Goal: Check status: Check status

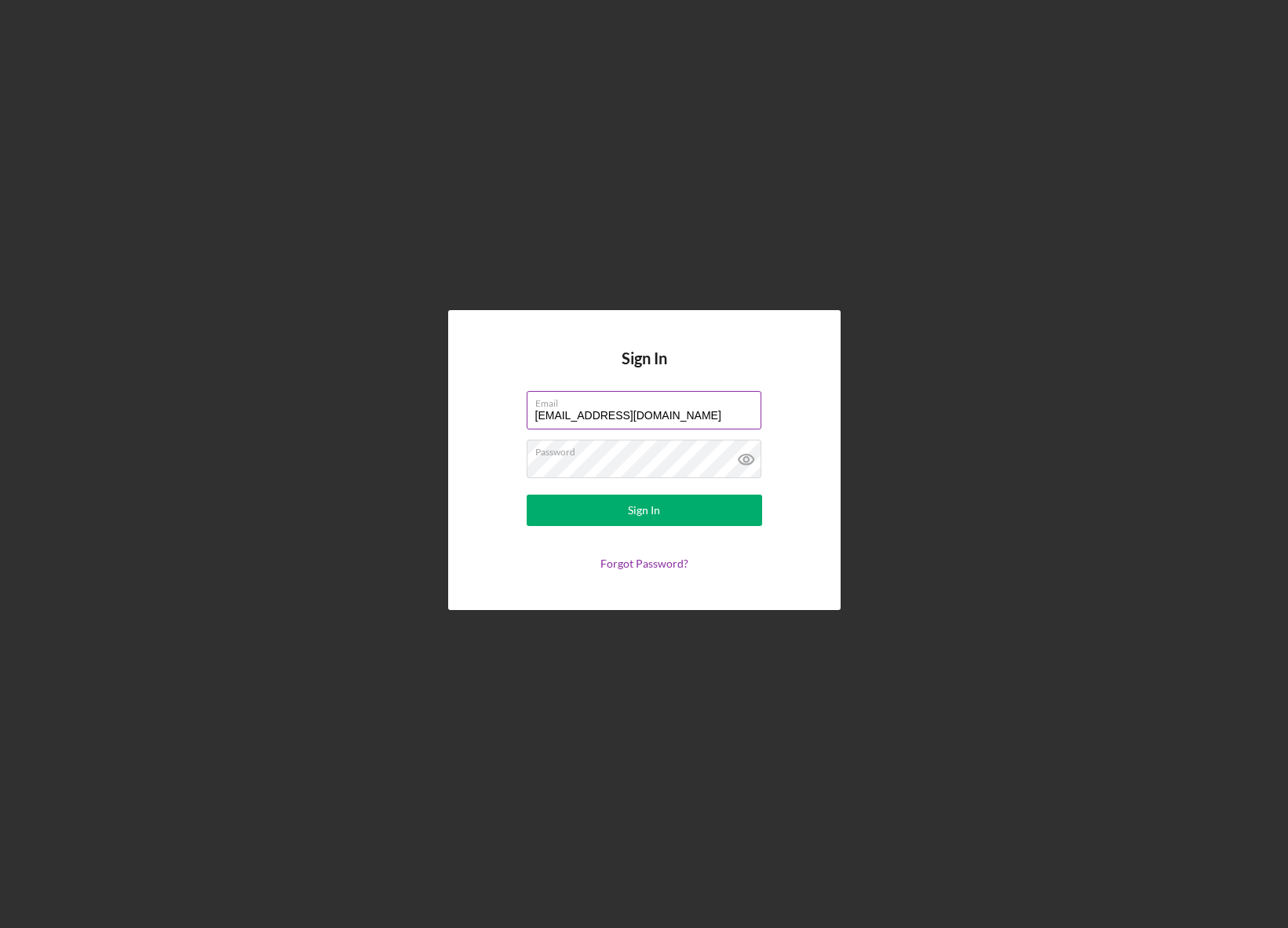
drag, startPoint x: 726, startPoint y: 417, endPoint x: 379, endPoint y: 401, distance: 347.4
click at [527, 401] on input "[EMAIL_ADDRESS][DOMAIN_NAME]" at bounding box center [644, 409] width 235 height 38
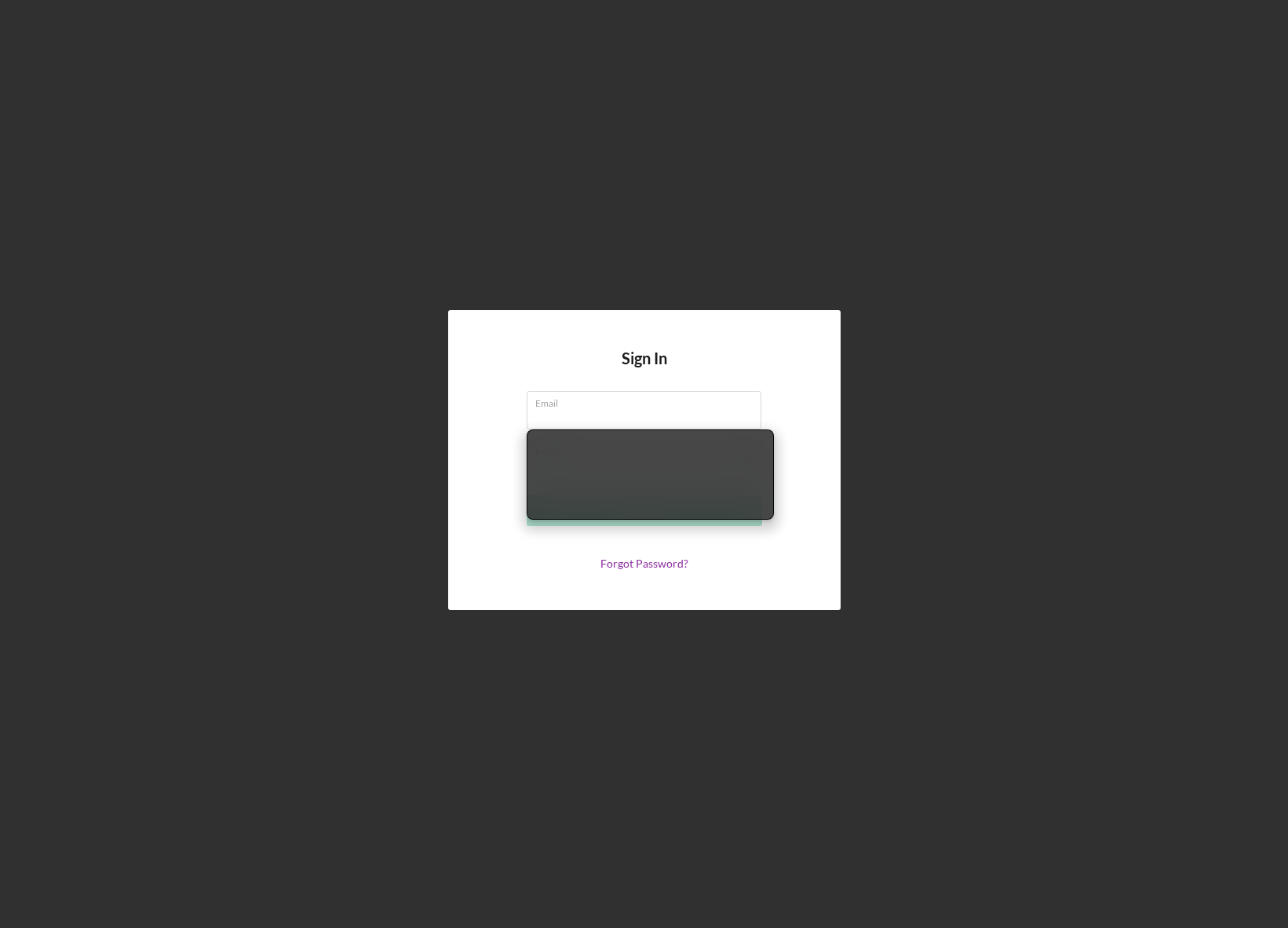
click at [1099, 427] on div "Sign In Email Required Password Sign In Forgot Password?" at bounding box center [644, 460] width 1273 height 919
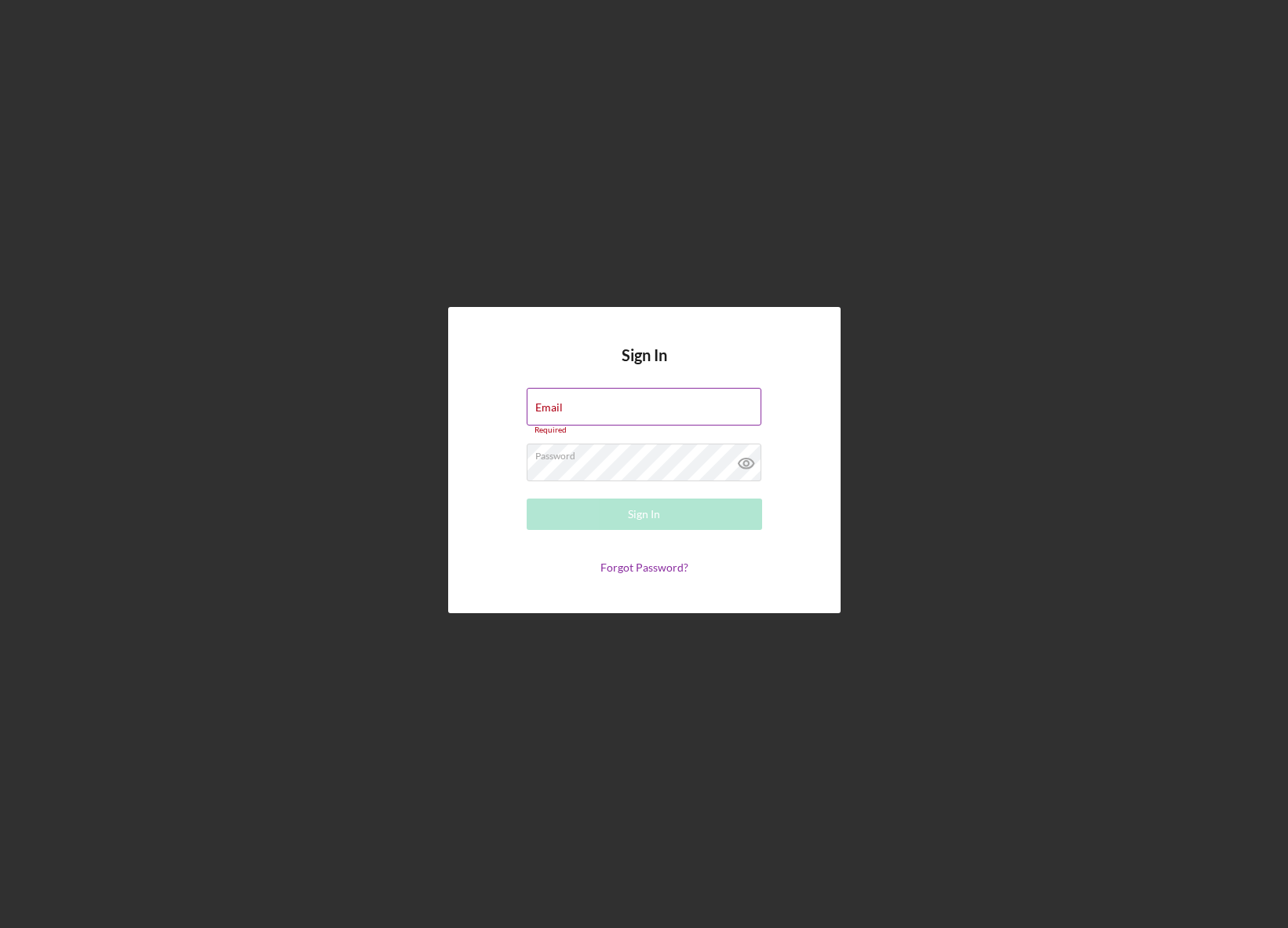
click at [709, 415] on input "Email" at bounding box center [644, 406] width 235 height 38
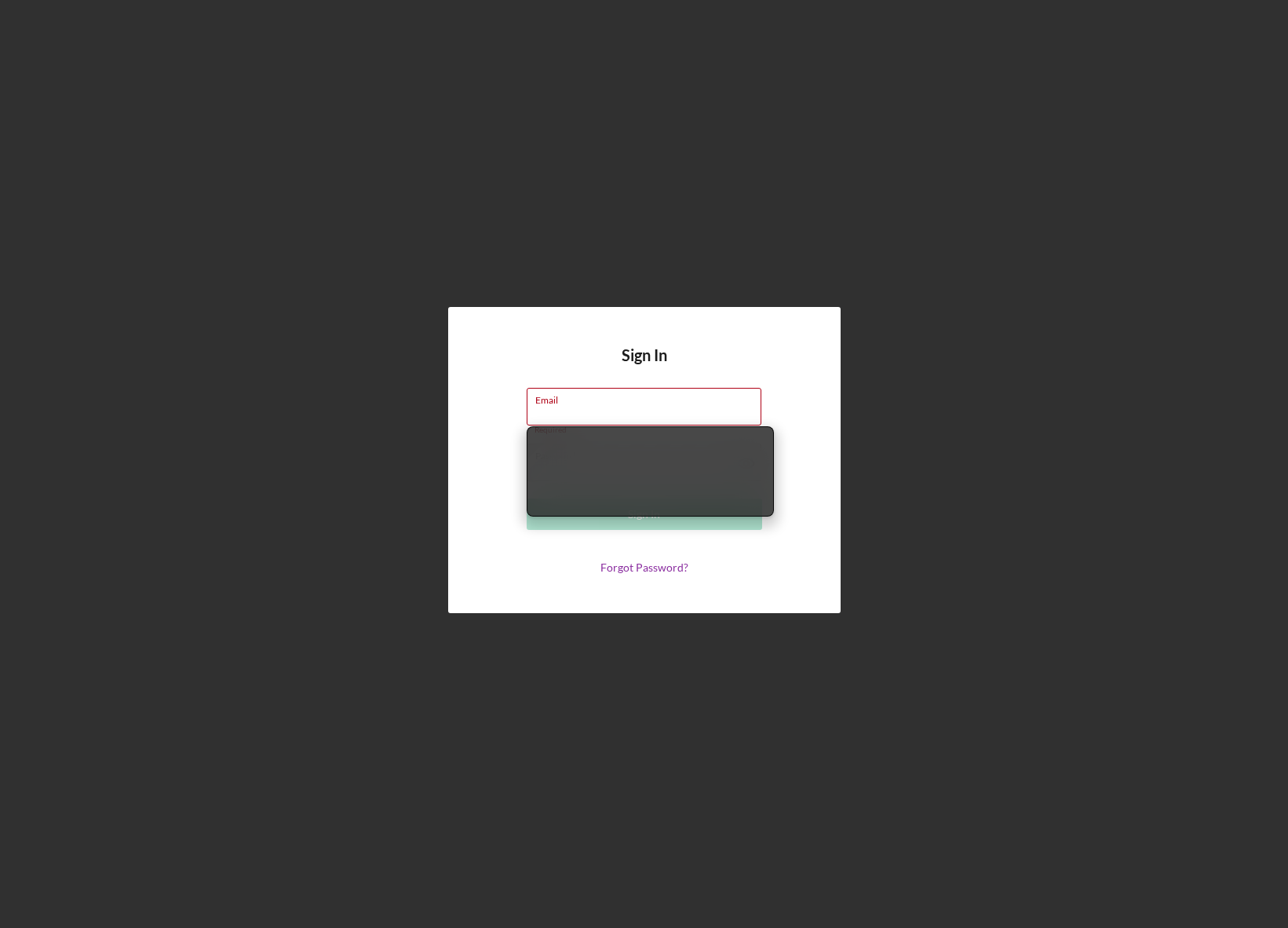
type input "[EMAIL_ADDRESS][DOMAIN_NAME]"
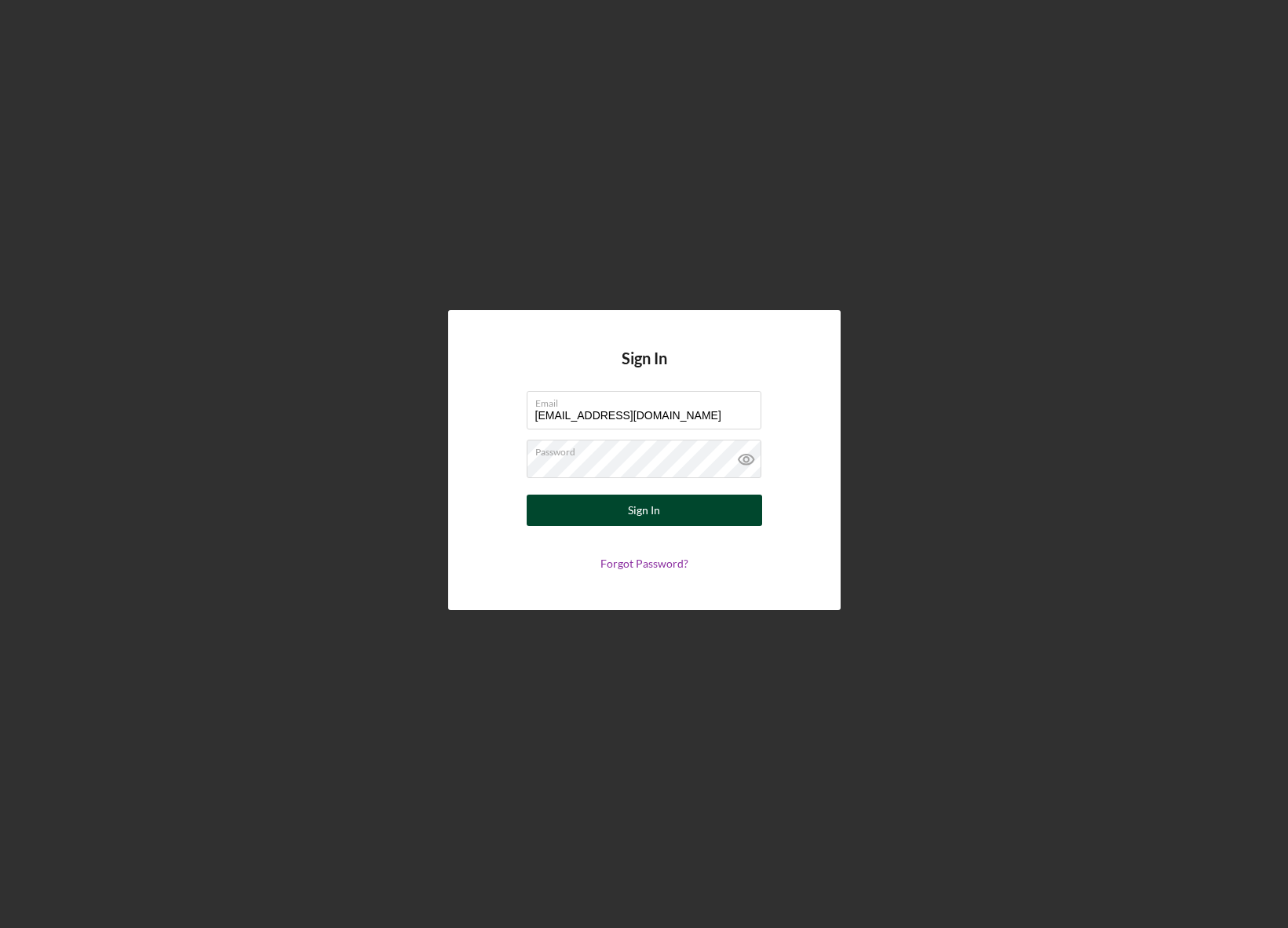
click at [698, 508] on button "Sign In" at bounding box center [644, 510] width 236 height 32
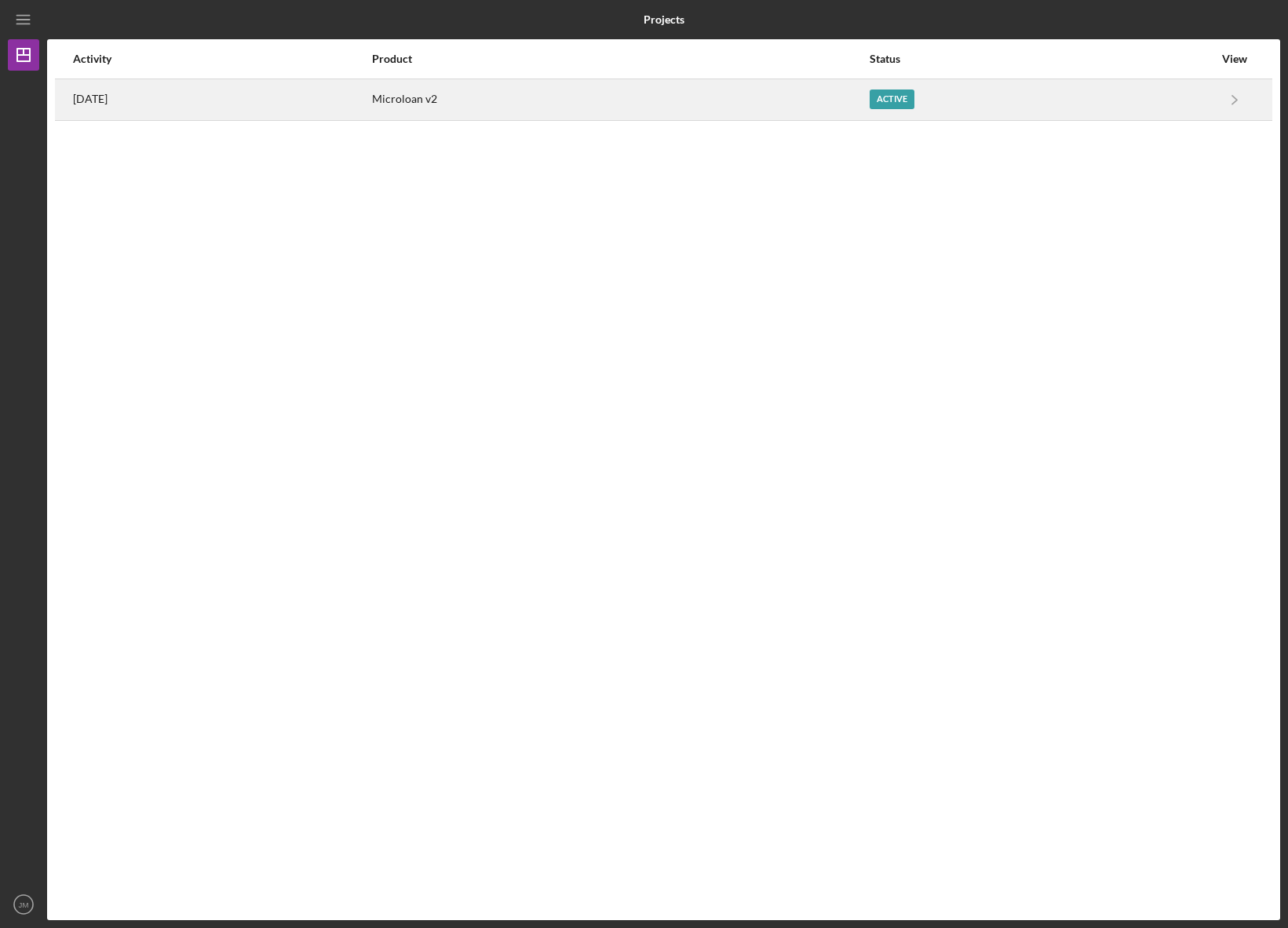
click at [728, 111] on div "Microloan v2" at bounding box center [620, 99] width 496 height 39
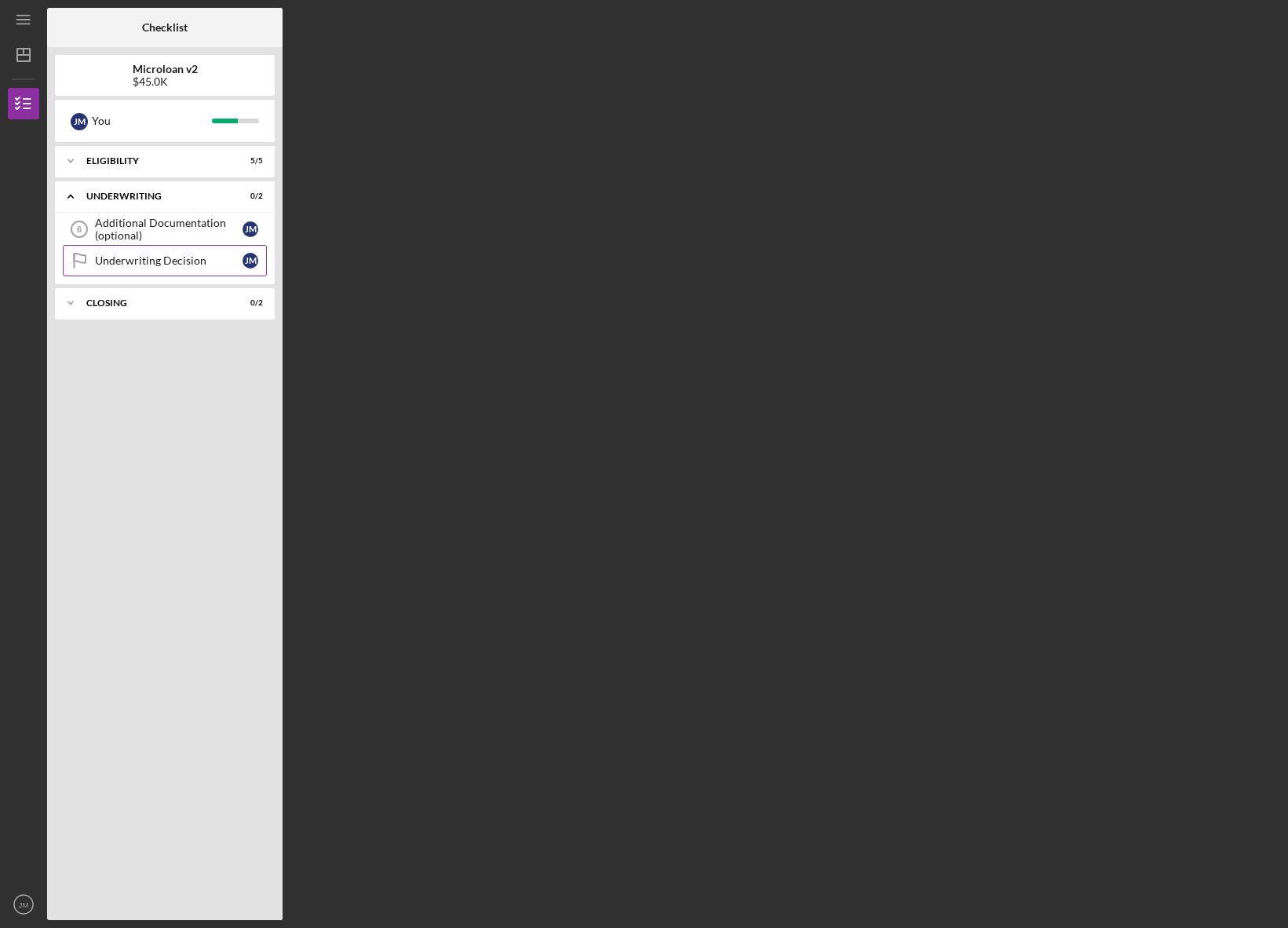
click at [168, 265] on div "Underwriting Decision" at bounding box center [168, 260] width 147 height 13
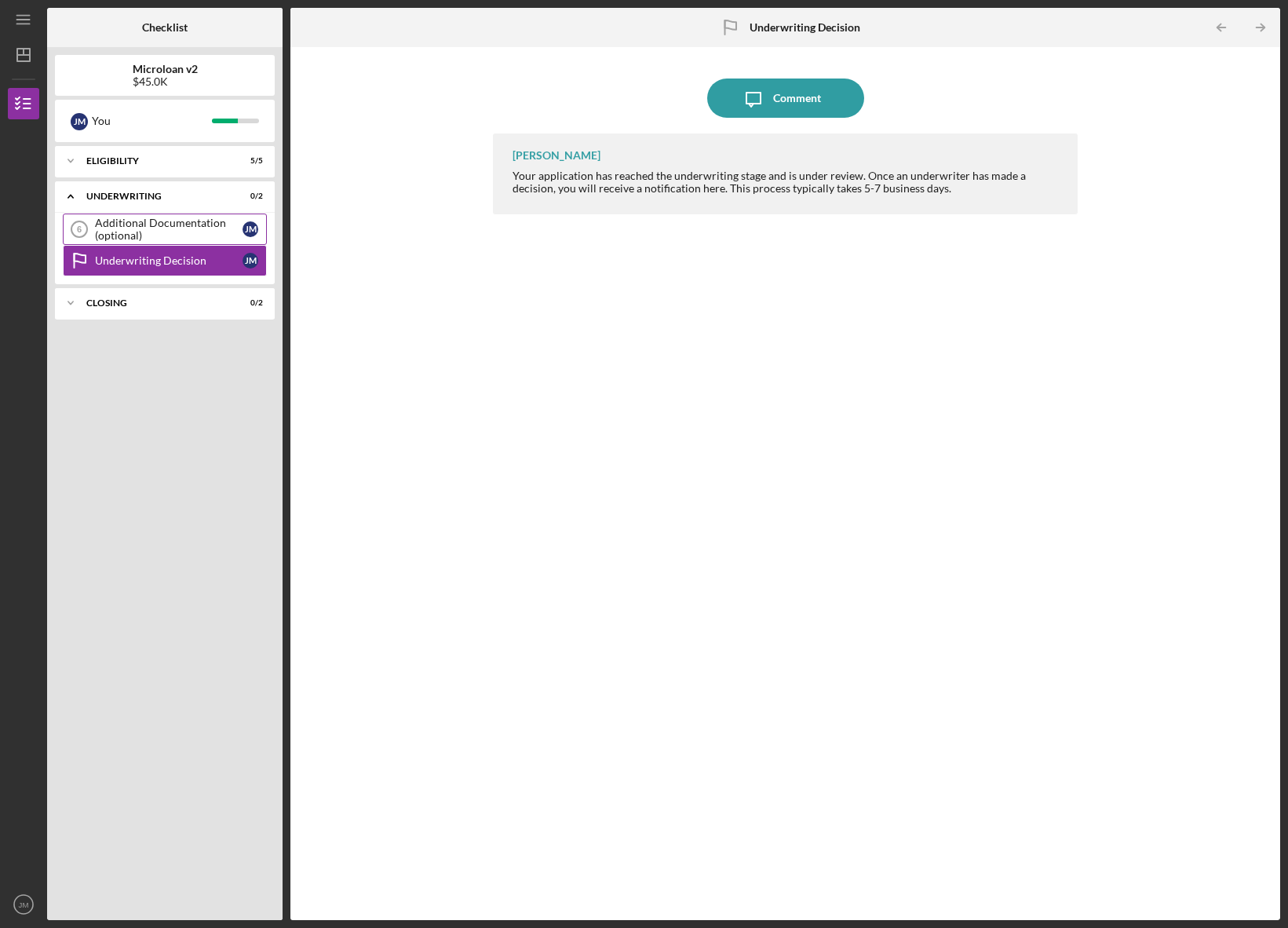
click at [151, 233] on div "Additional Documentation (optional)" at bounding box center [168, 229] width 147 height 25
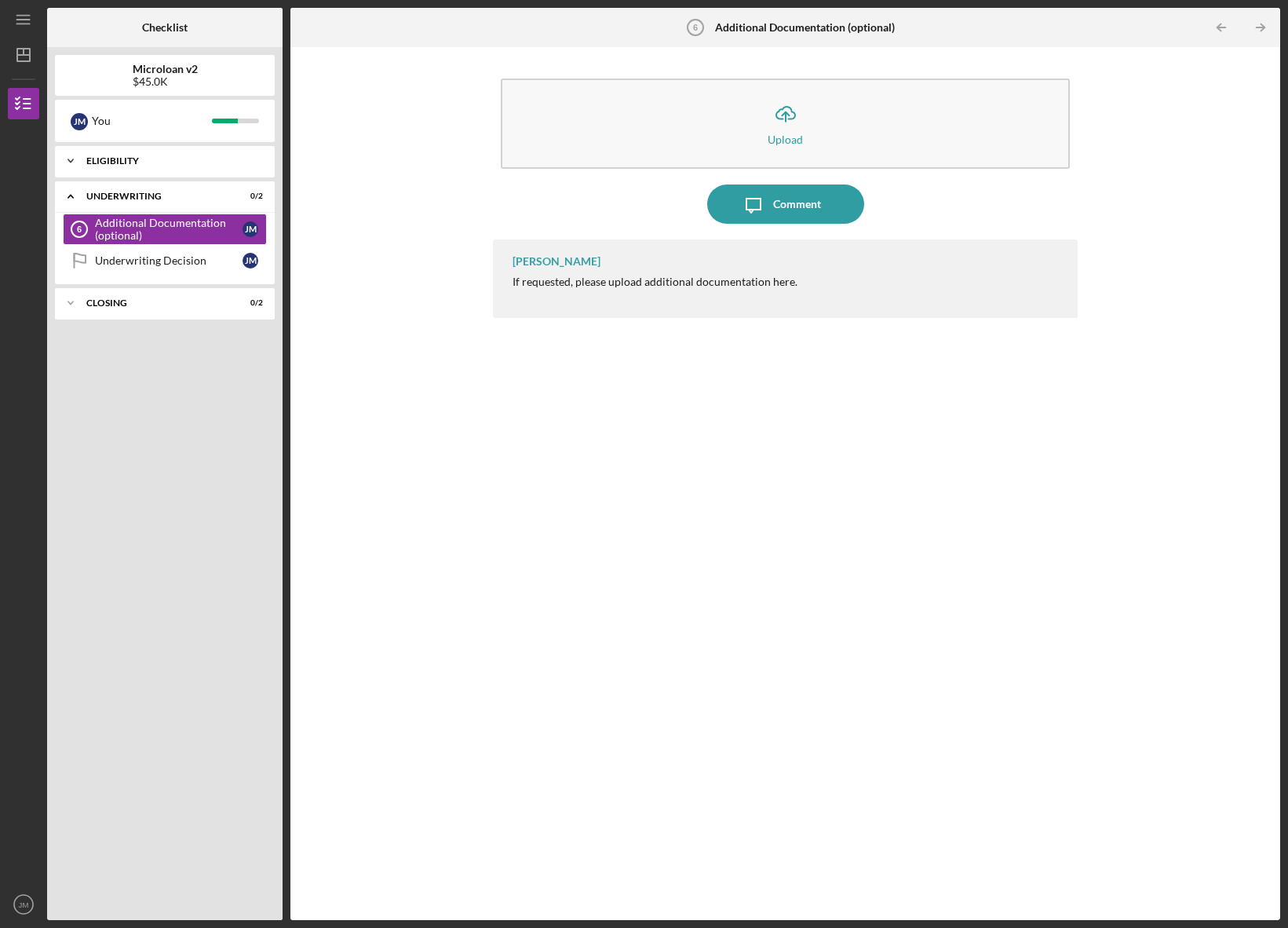
click at [135, 159] on div "Eligibility" at bounding box center [170, 161] width 168 height 10
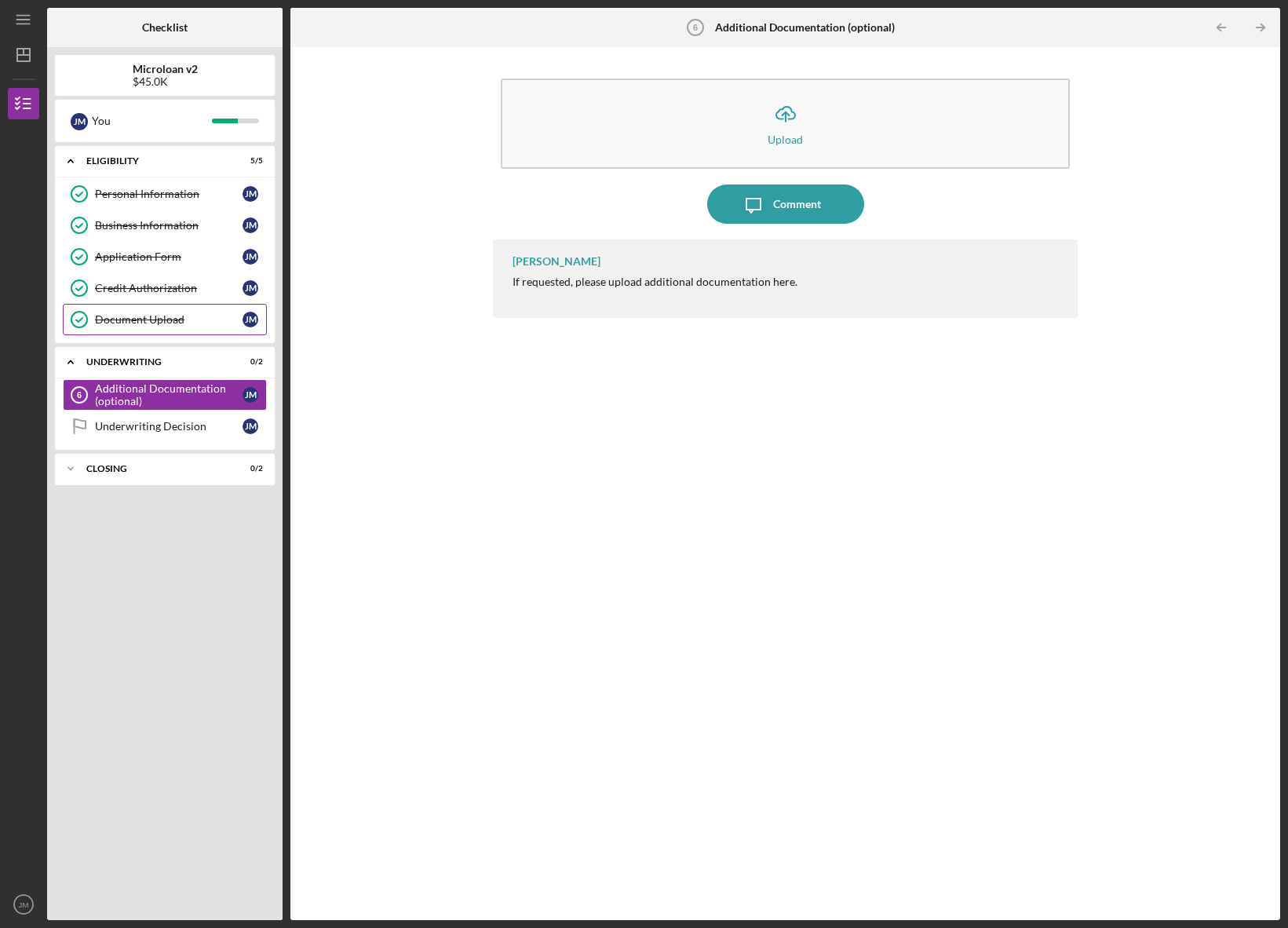
click at [146, 316] on div "Document Upload" at bounding box center [168, 319] width 147 height 13
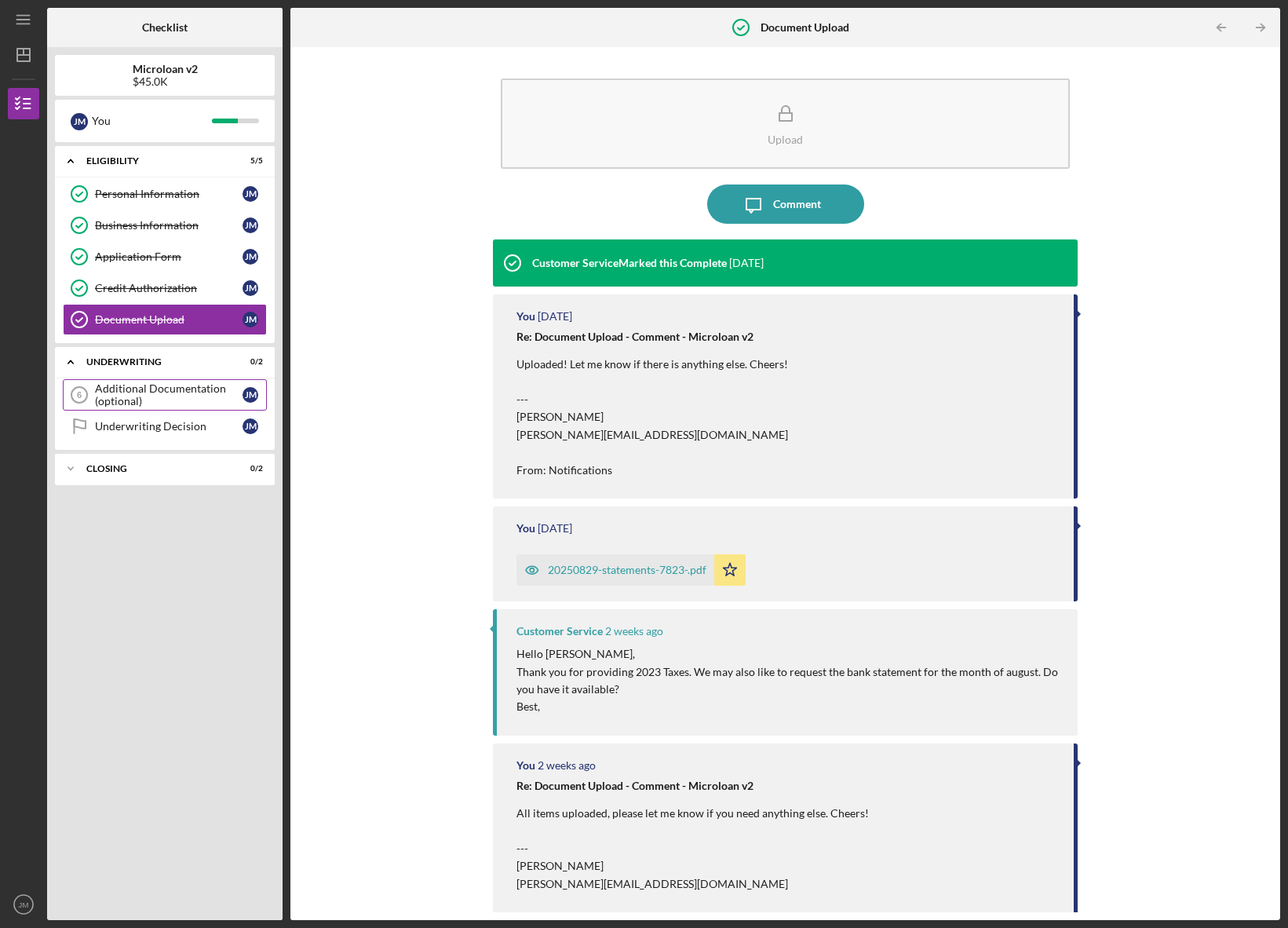
click at [194, 403] on div "Additional Documentation (optional)" at bounding box center [168, 394] width 147 height 25
